Goal: Check status: Check status

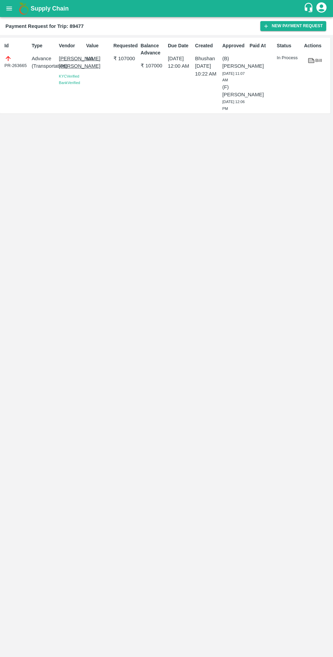
click at [9, 9] on icon "open drawer" at bounding box center [9, 8] width 6 height 4
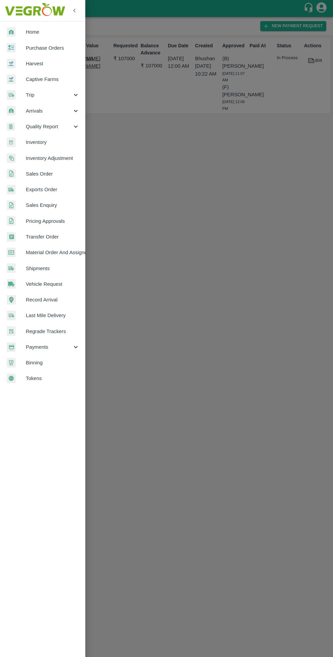
click at [66, 93] on span "Trip" at bounding box center [49, 94] width 46 height 7
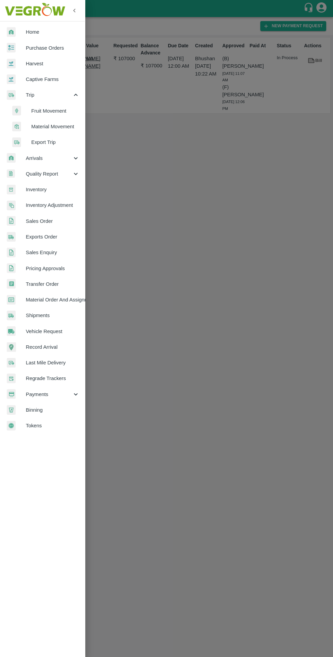
click at [71, 109] on span "Fruit Movement" at bounding box center [55, 110] width 48 height 7
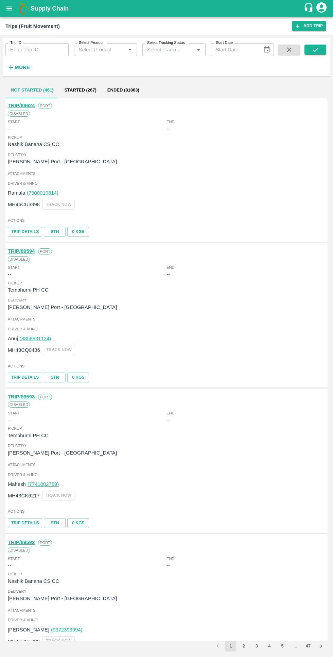
click at [123, 90] on button "Ended (81863)" at bounding box center [123, 90] width 43 height 16
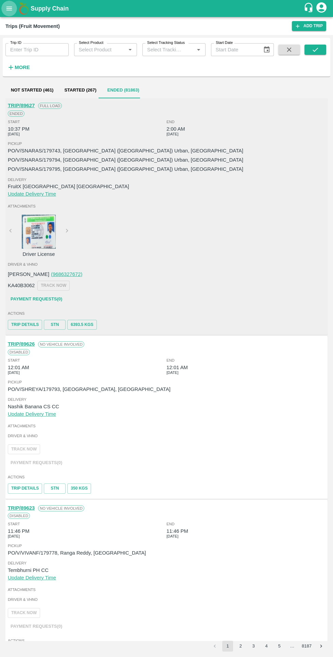
click at [9, 9] on icon "open drawer" at bounding box center [9, 8] width 6 height 4
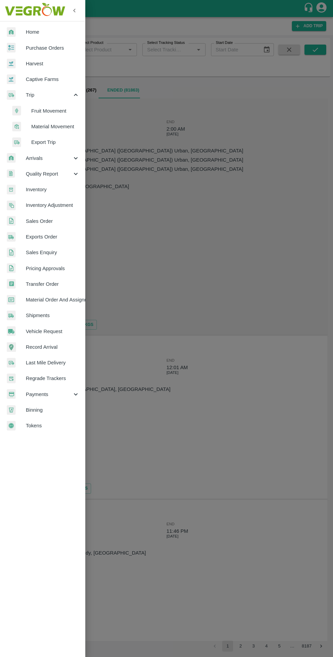
click at [70, 130] on span "Material Movement" at bounding box center [55, 126] width 48 height 7
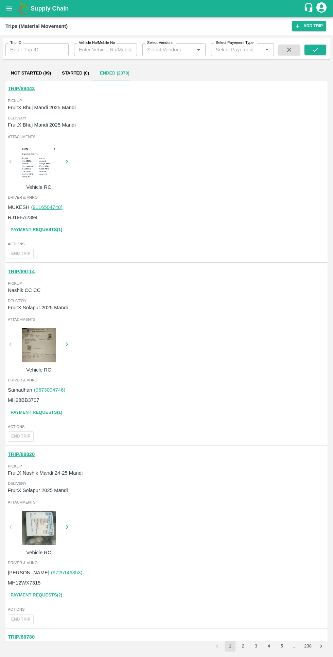
click at [111, 71] on button "Ended (2378)" at bounding box center [115, 73] width 40 height 16
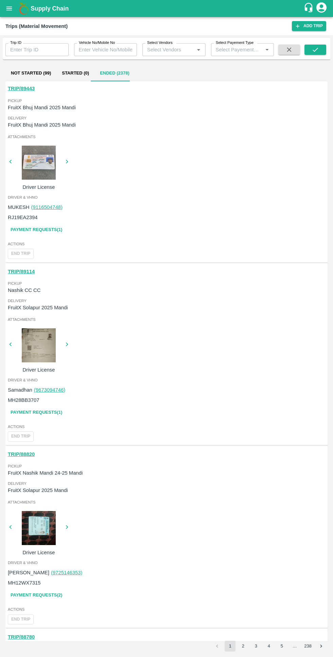
click at [48, 73] on button "Not Started (99)" at bounding box center [30, 73] width 51 height 16
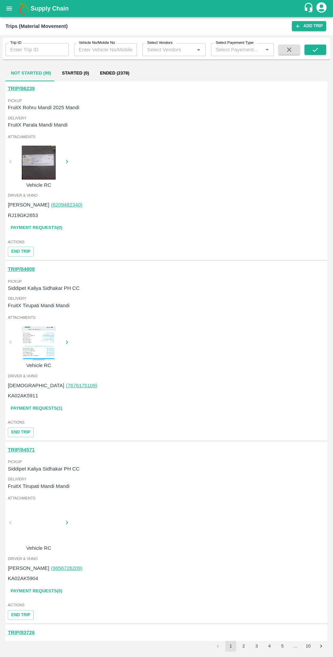
click at [117, 73] on button "Ended (2378)" at bounding box center [115, 73] width 40 height 16
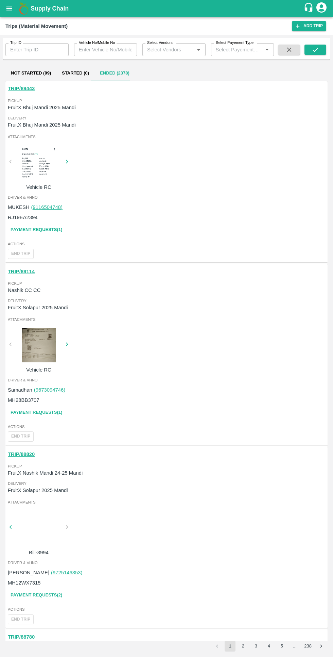
click at [50, 234] on link "Payment Requests( 1 )" at bounding box center [36, 230] width 57 height 12
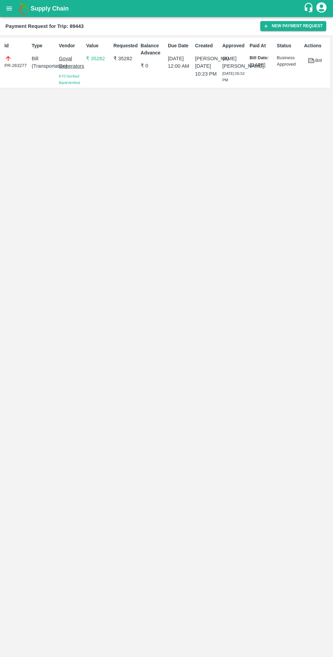
click at [313, 60] on icon at bounding box center [311, 61] width 5 height 4
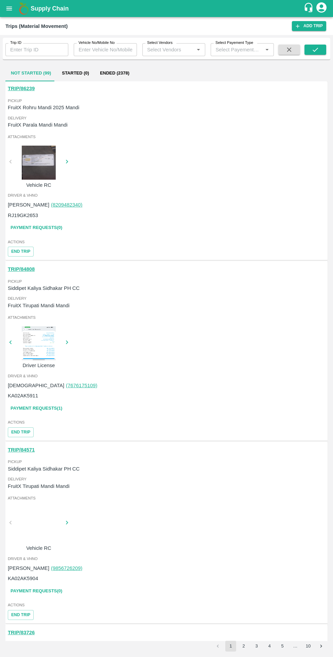
click at [121, 69] on button "Ended (2378)" at bounding box center [115, 73] width 40 height 16
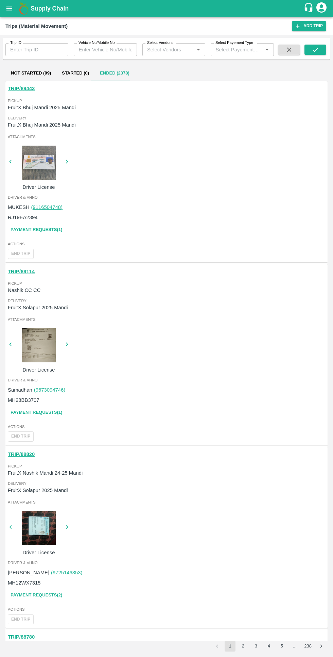
click at [137, 403] on div "Samadhan (9673094746) MH28BB3707" at bounding box center [167, 395] width 318 height 18
click at [44, 339] on div at bounding box center [38, 345] width 51 height 34
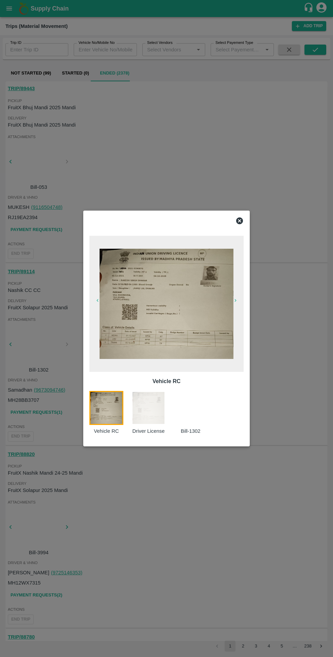
click at [194, 475] on div at bounding box center [166, 328] width 333 height 657
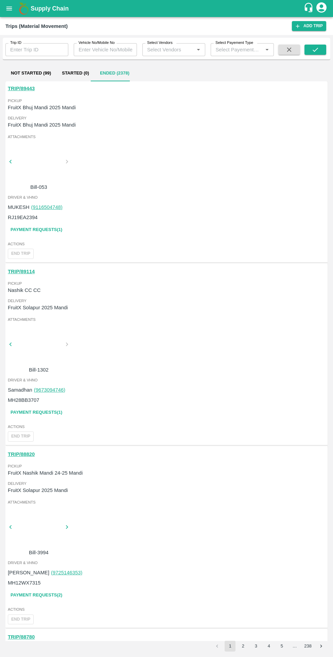
click at [53, 409] on link "Payment Requests( 1 )" at bounding box center [36, 413] width 57 height 12
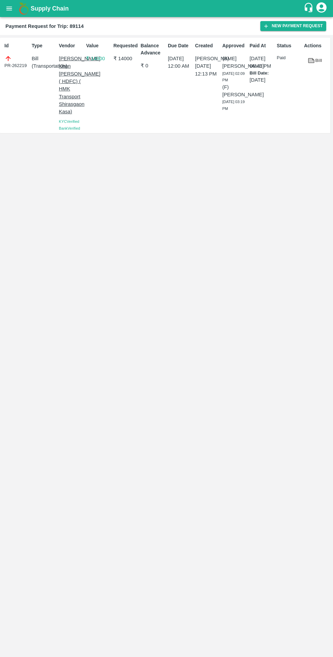
click at [319, 61] on link "Bill" at bounding box center [316, 61] width 22 height 12
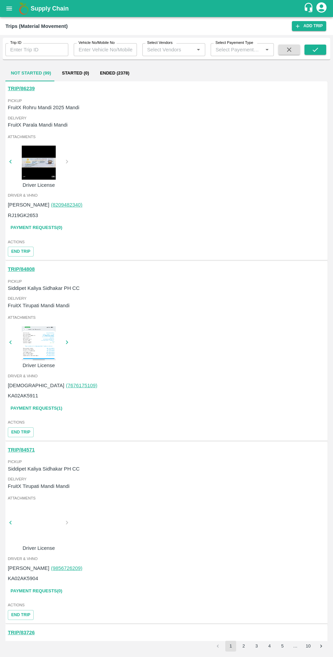
click at [112, 77] on button "Ended (2378)" at bounding box center [115, 73] width 40 height 16
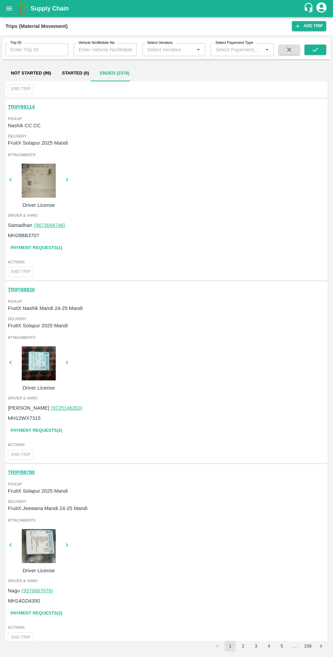
scroll to position [167, 0]
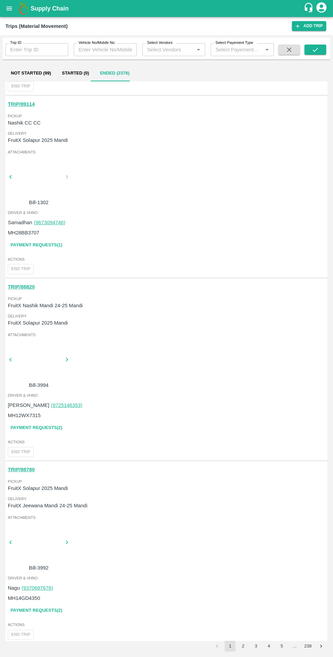
click at [56, 428] on link "Payment Requests( 2 )" at bounding box center [36, 428] width 57 height 12
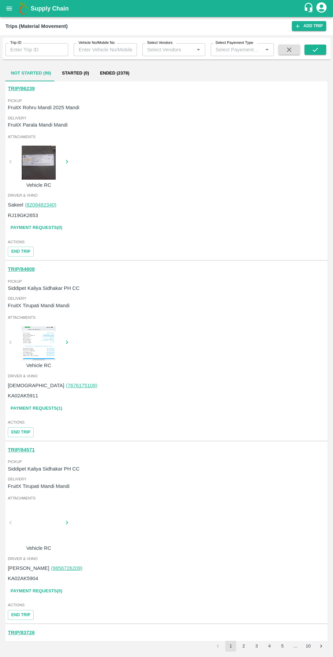
click at [118, 77] on button "Ended (2378)" at bounding box center [115, 73] width 40 height 16
